Goal: Task Accomplishment & Management: Manage account settings

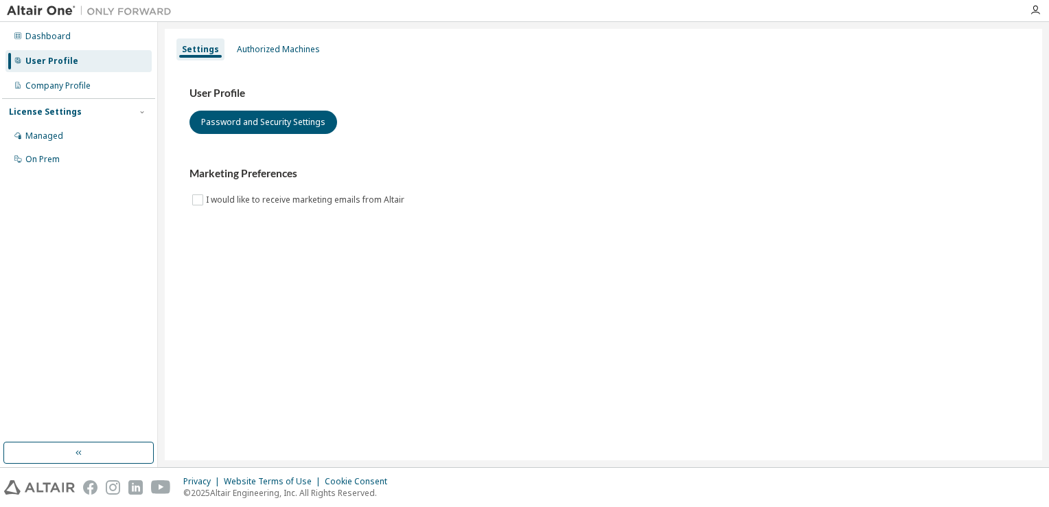
click at [51, 64] on div "User Profile" at bounding box center [51, 61] width 53 height 11
click at [280, 51] on div "Authorized Machines" at bounding box center [278, 49] width 83 height 11
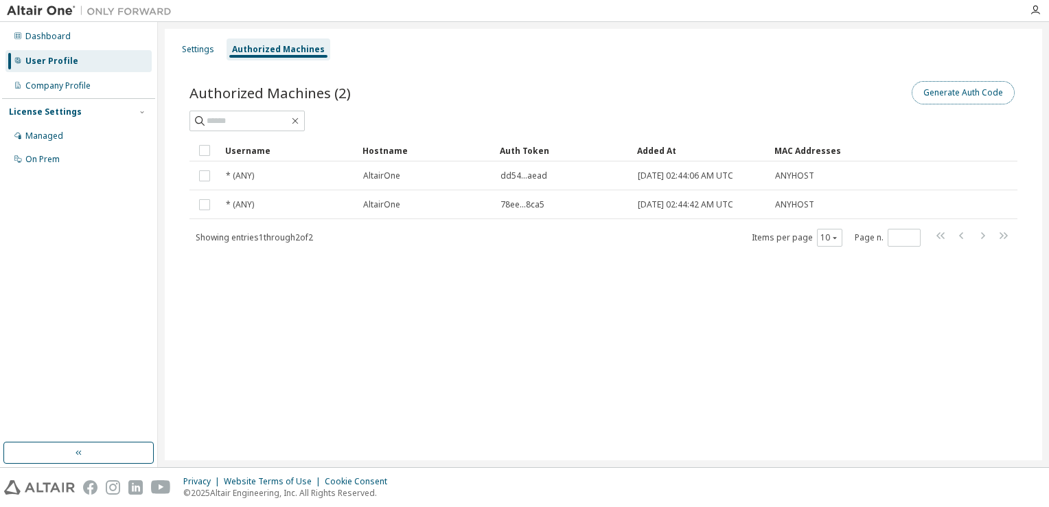
click at [981, 95] on button "Generate Auth Code" at bounding box center [963, 92] width 103 height 23
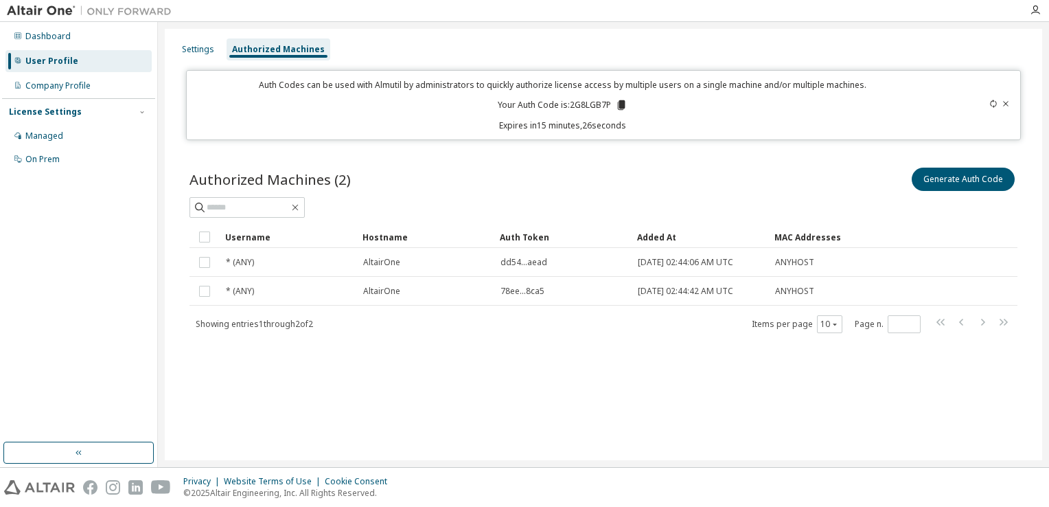
click at [1009, 106] on icon at bounding box center [1006, 104] width 8 height 8
